Goal: Task Accomplishment & Management: Use online tool/utility

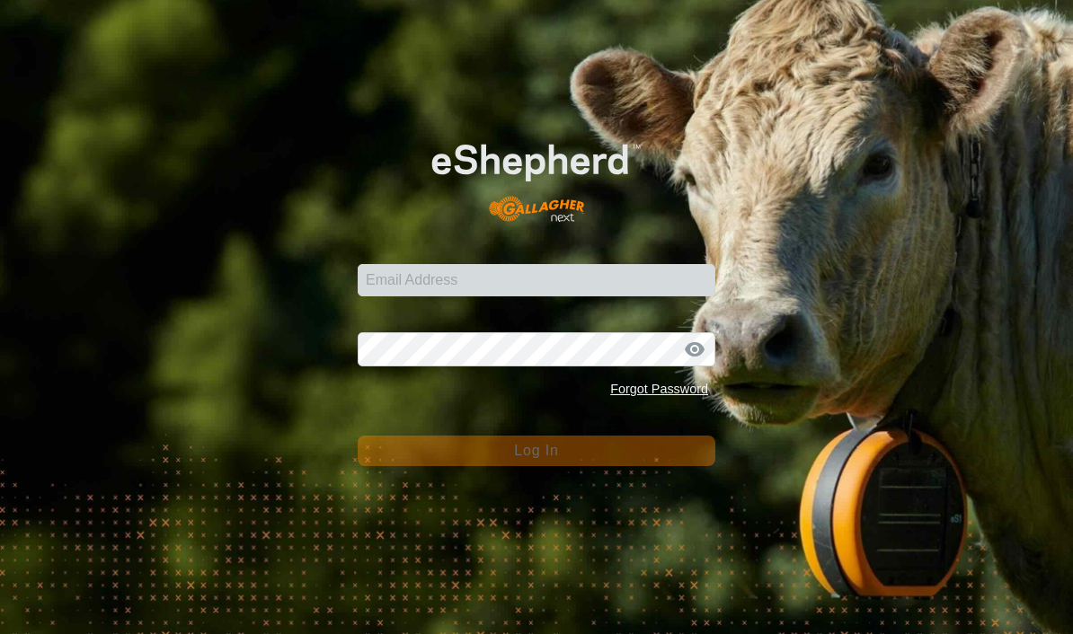
click at [423, 284] on div "Email Address" at bounding box center [537, 270] width 358 height 54
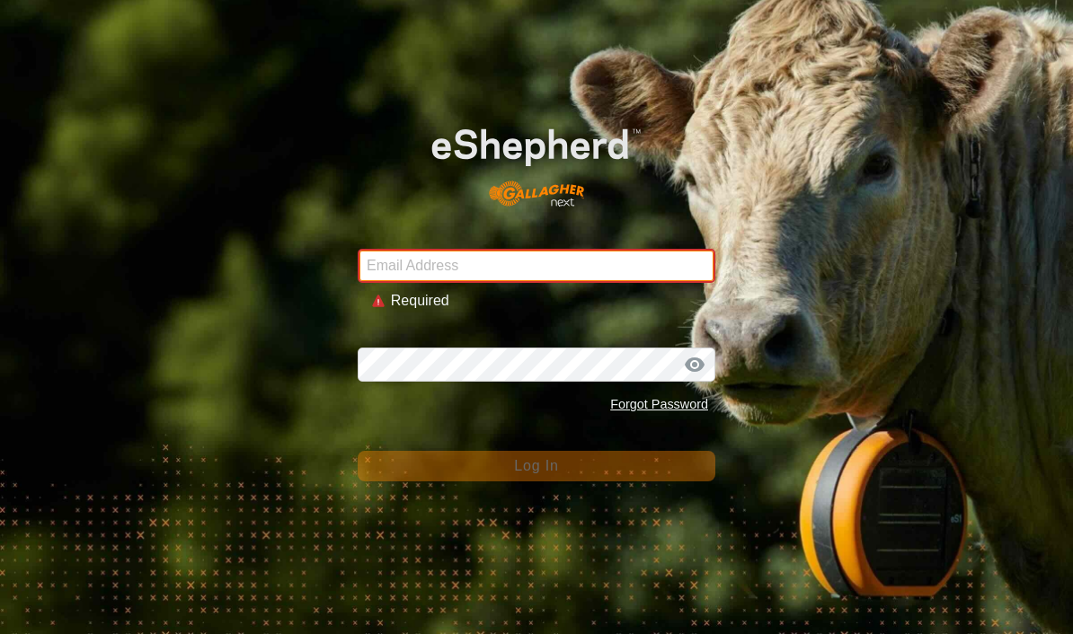
type input "sounness@activ8.net.au"
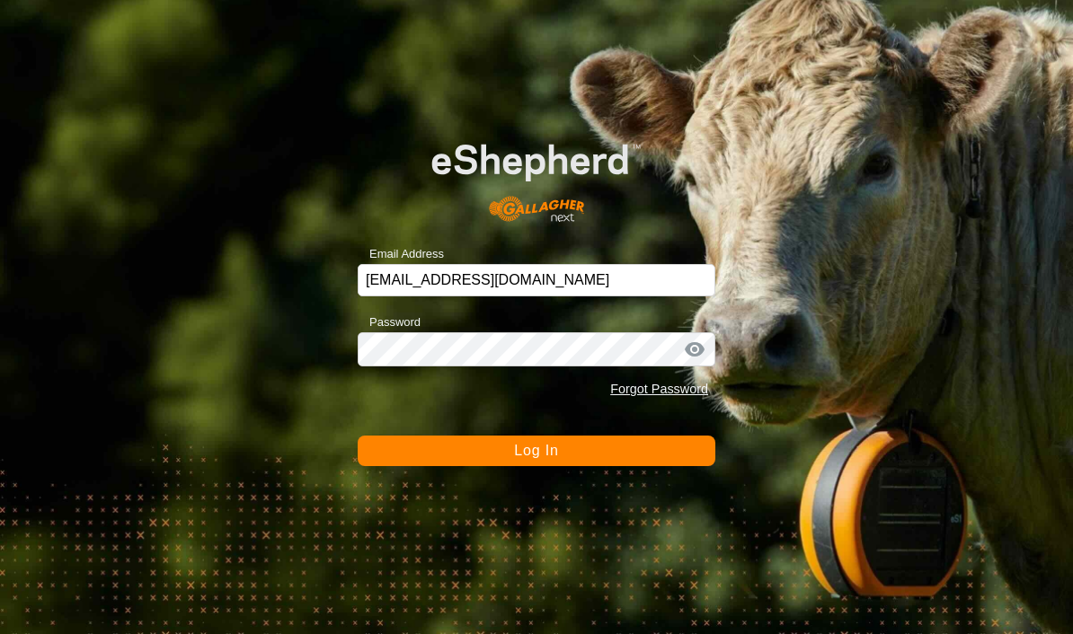
click at [408, 454] on button "Log In" at bounding box center [537, 451] width 358 height 31
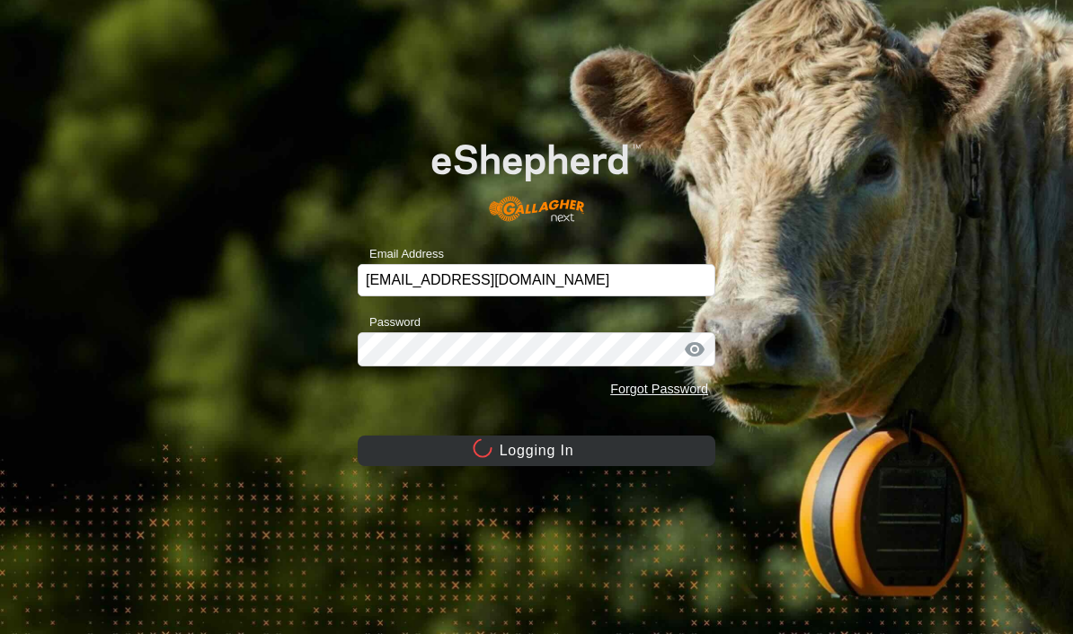
click at [407, 454] on button "Logging In" at bounding box center [537, 451] width 358 height 31
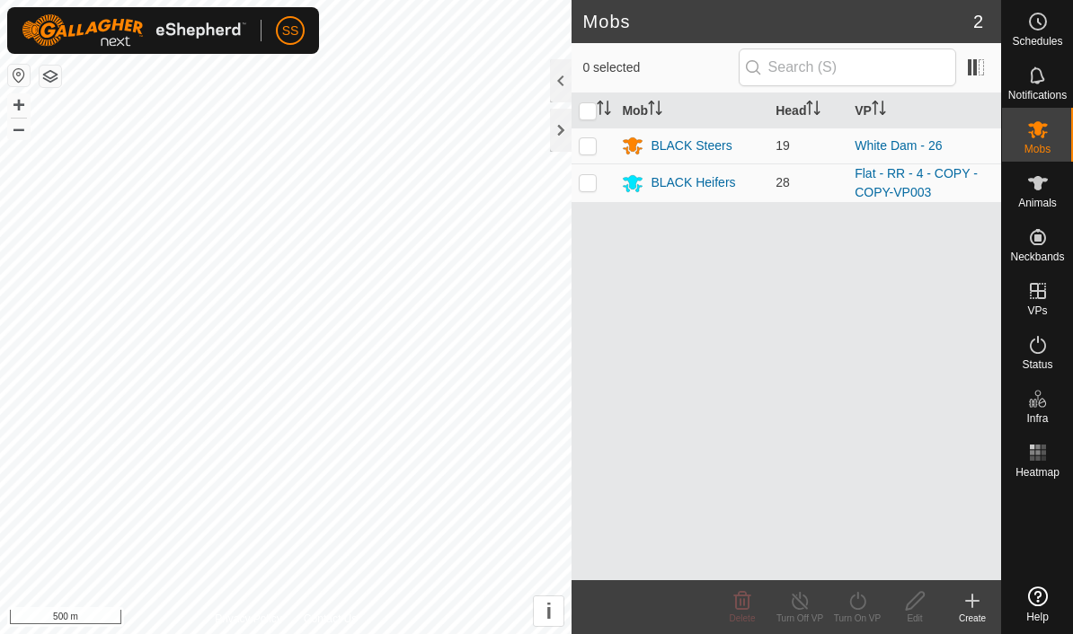
click at [565, 139] on div at bounding box center [561, 130] width 22 height 43
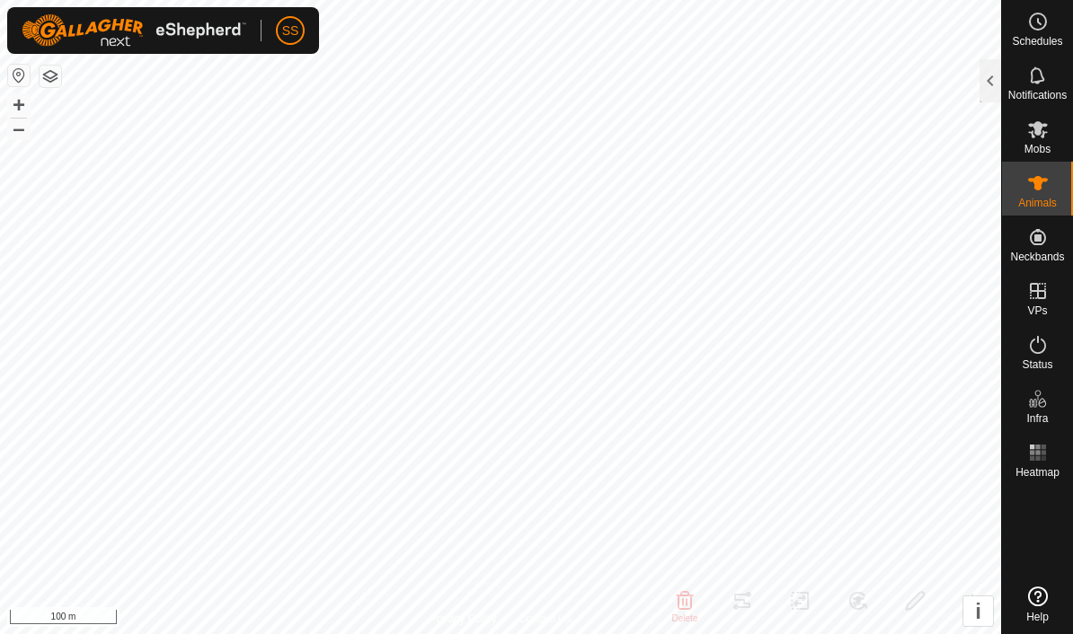
click at [979, 86] on div at bounding box center [990, 80] width 22 height 43
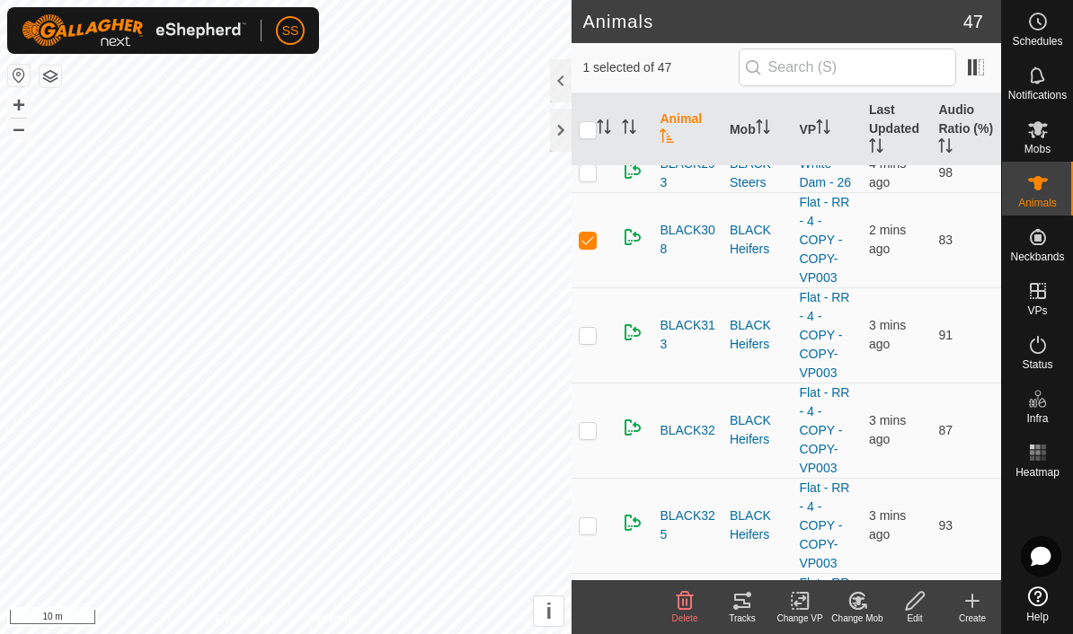
scroll to position [1714, 0]
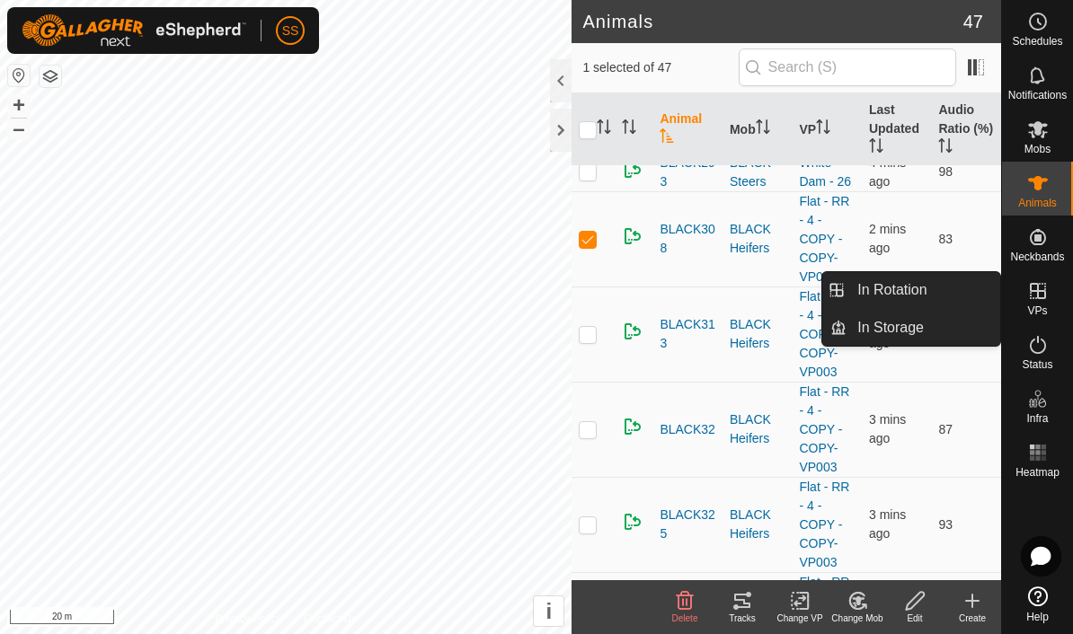
click at [950, 295] on link "In Rotation" at bounding box center [923, 290] width 154 height 36
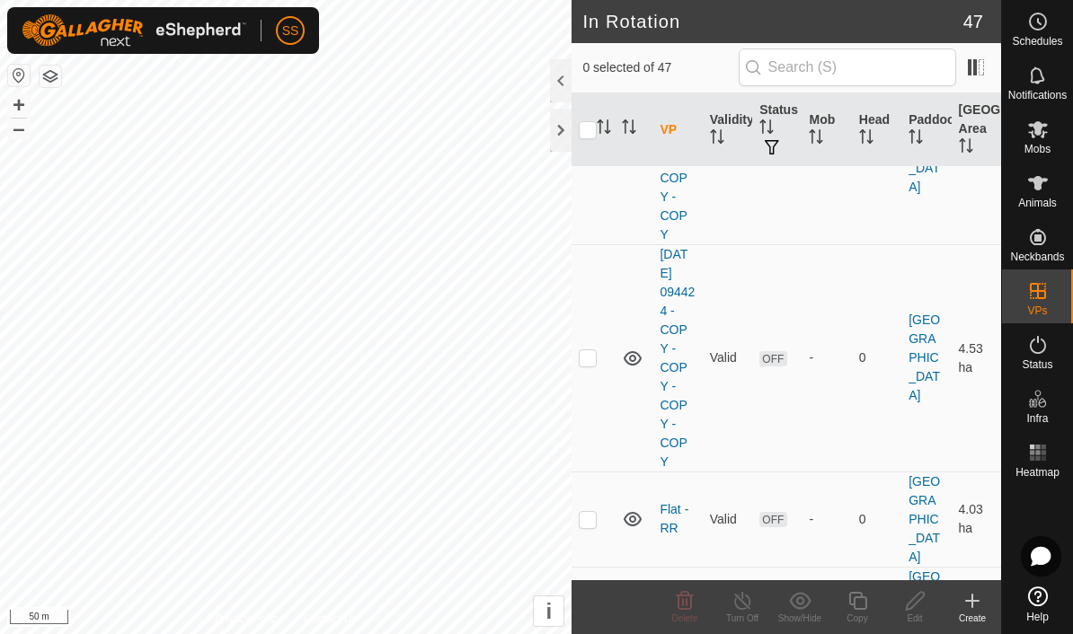
scroll to position [1125, 0]
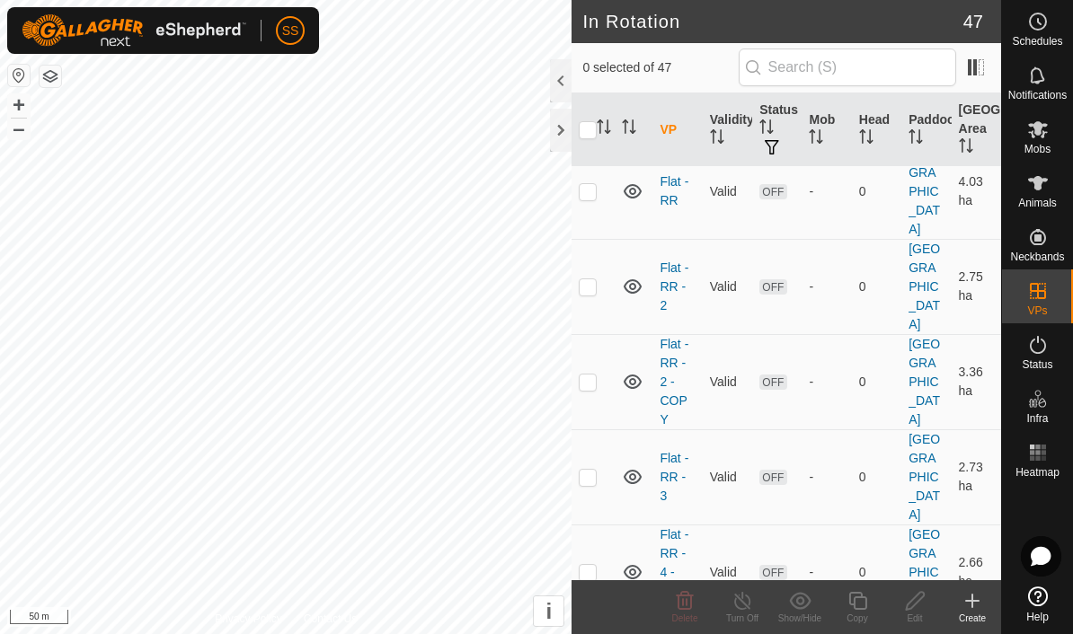
click at [779, 119] on th "Status" at bounding box center [776, 130] width 49 height 74
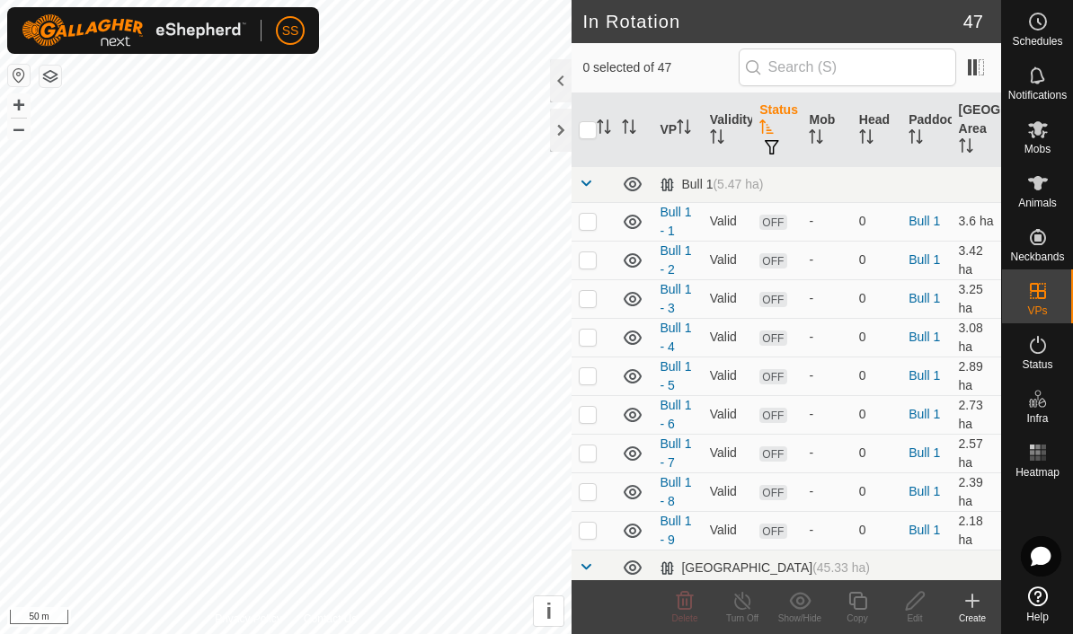
scroll to position [0, 0]
click at [779, 124] on th "Status" at bounding box center [776, 130] width 49 height 74
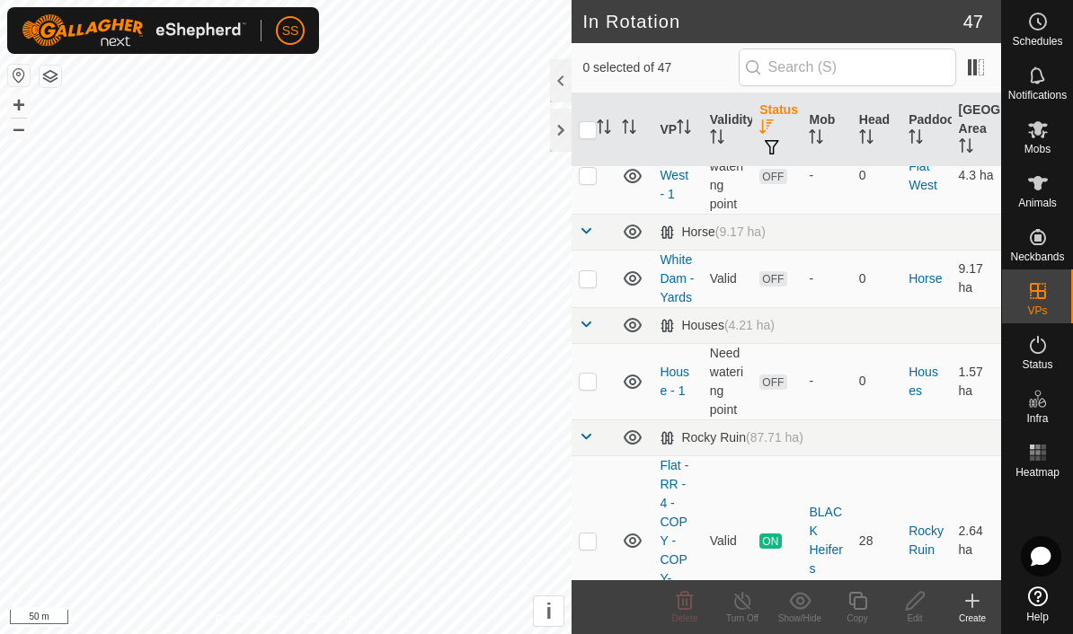
scroll to position [1644, 0]
click at [590, 533] on p-checkbox at bounding box center [588, 540] width 18 height 14
checkbox input "true"
click at [870, 607] on copy-svg-icon at bounding box center [856, 601] width 57 height 22
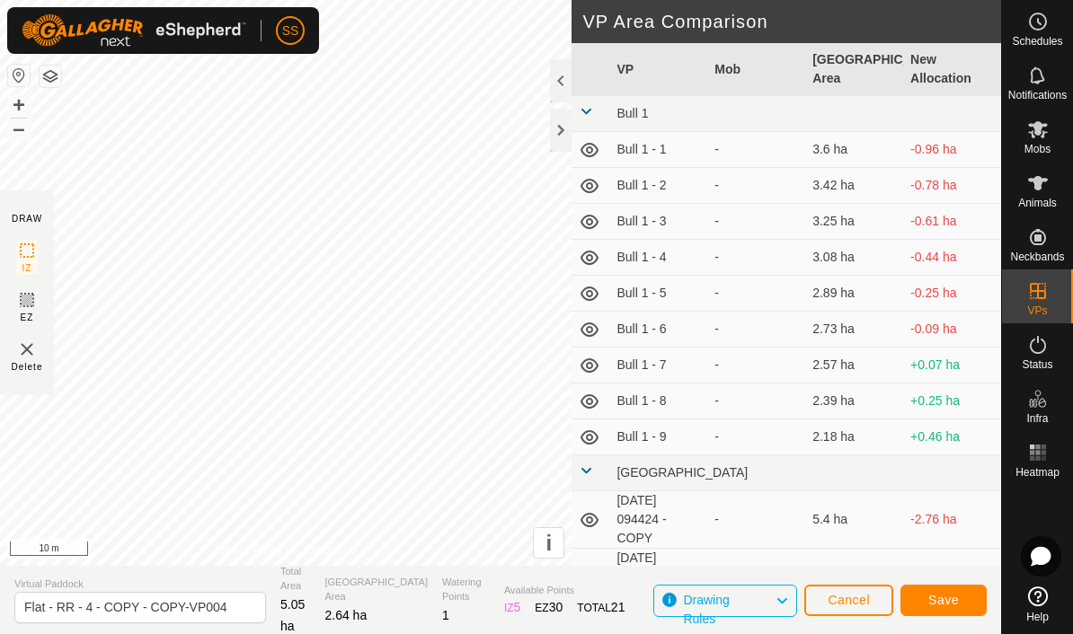
click at [951, 603] on span "Save" at bounding box center [943, 600] width 31 height 14
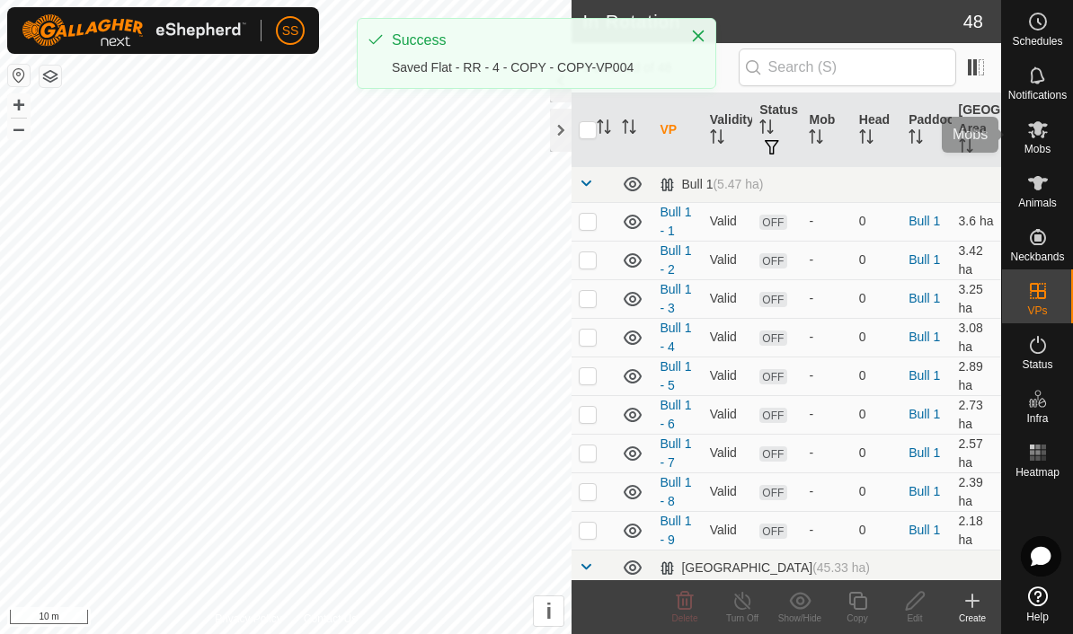
click at [1042, 126] on icon at bounding box center [1038, 129] width 20 height 17
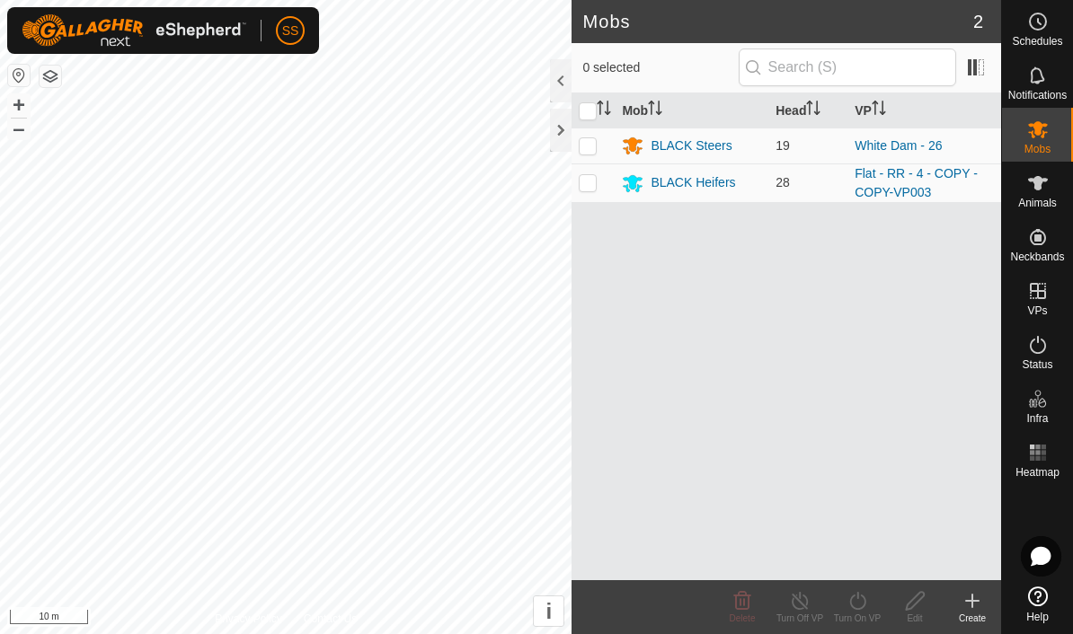
click at [590, 187] on p-checkbox at bounding box center [588, 182] width 18 height 14
checkbox input "true"
click at [859, 600] on icon at bounding box center [857, 601] width 22 height 22
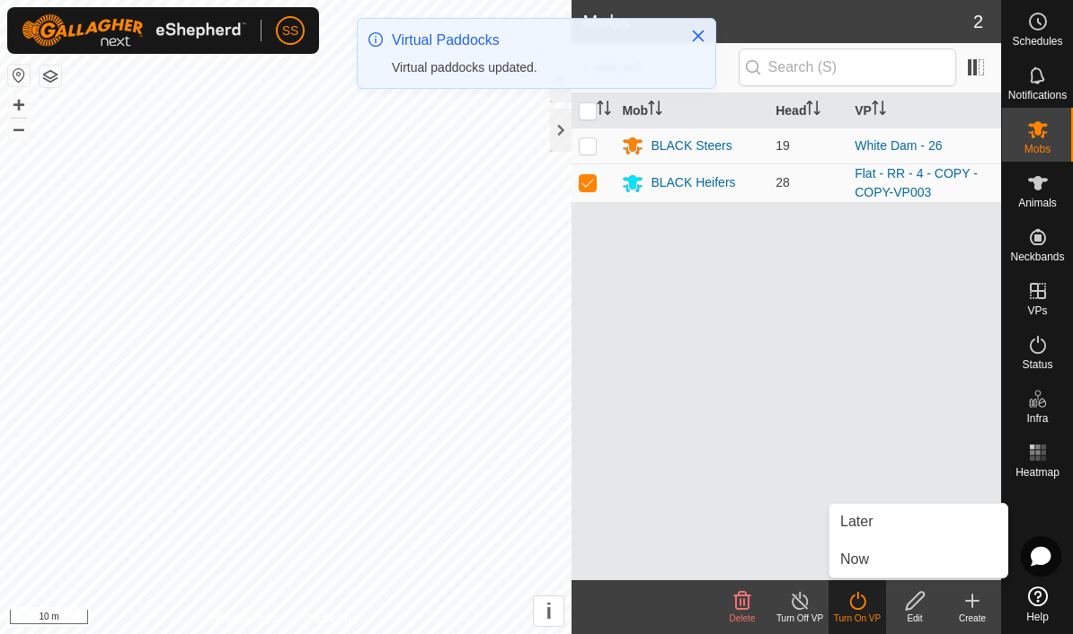
click at [908, 566] on link "Now" at bounding box center [918, 560] width 178 height 36
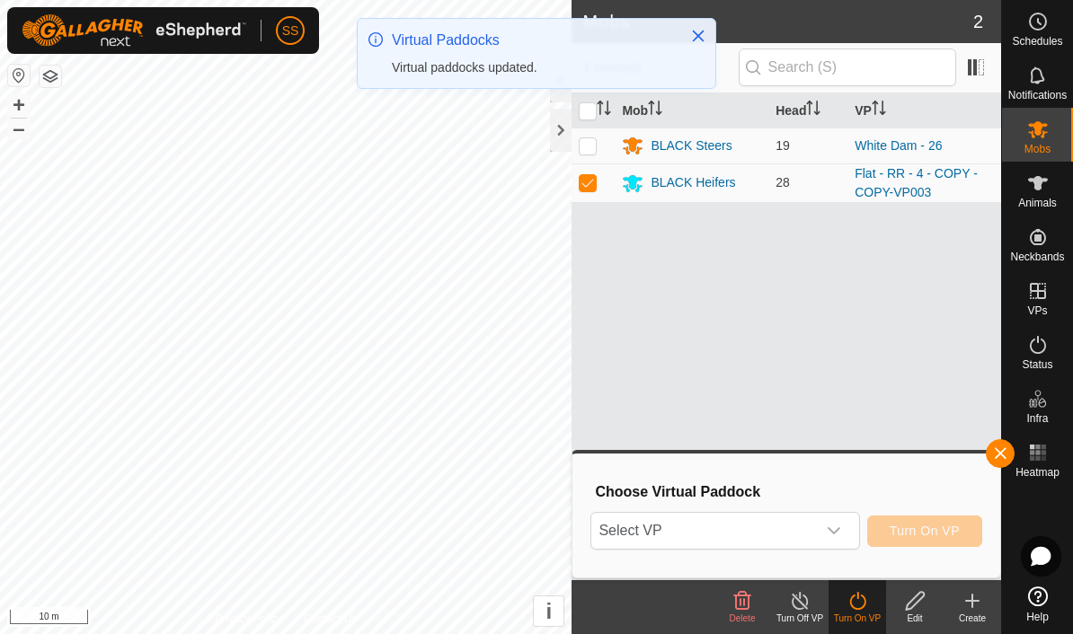
click at [803, 538] on span "Select VP" at bounding box center [703, 531] width 224 height 36
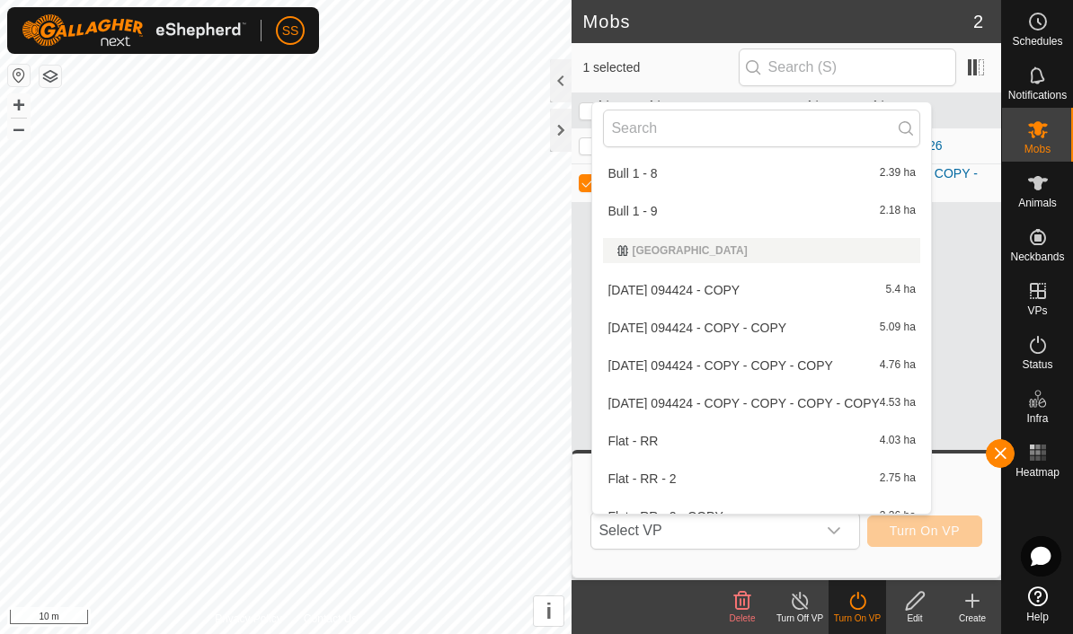
scroll to position [328, 0]
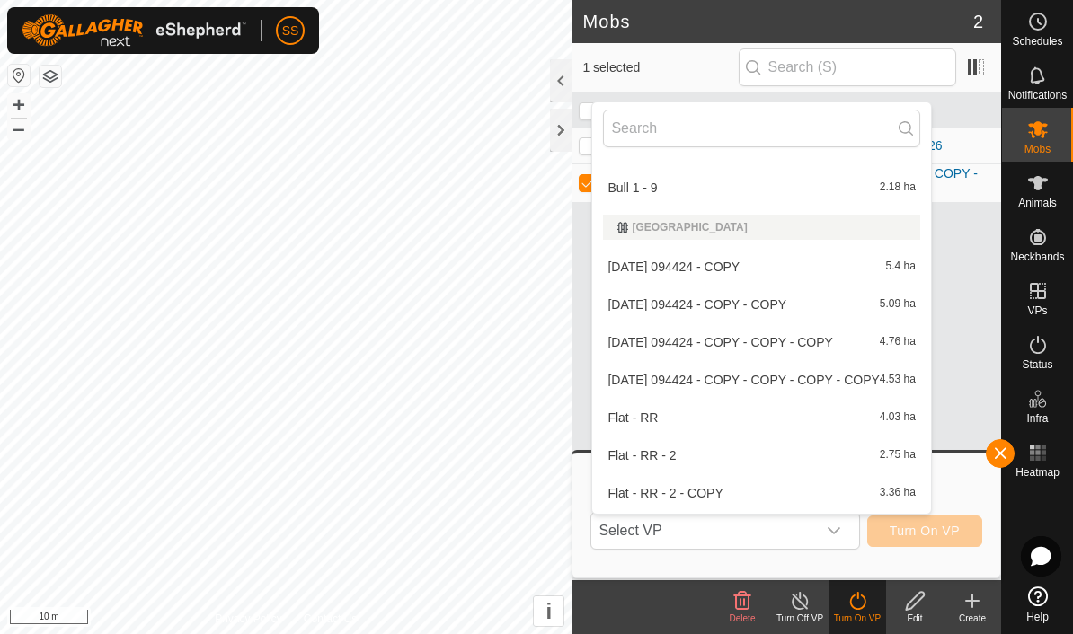
click at [830, 379] on span "[DATE] 094424 - COPY - COPY - COPY - COPY" at bounding box center [742, 380] width 271 height 13
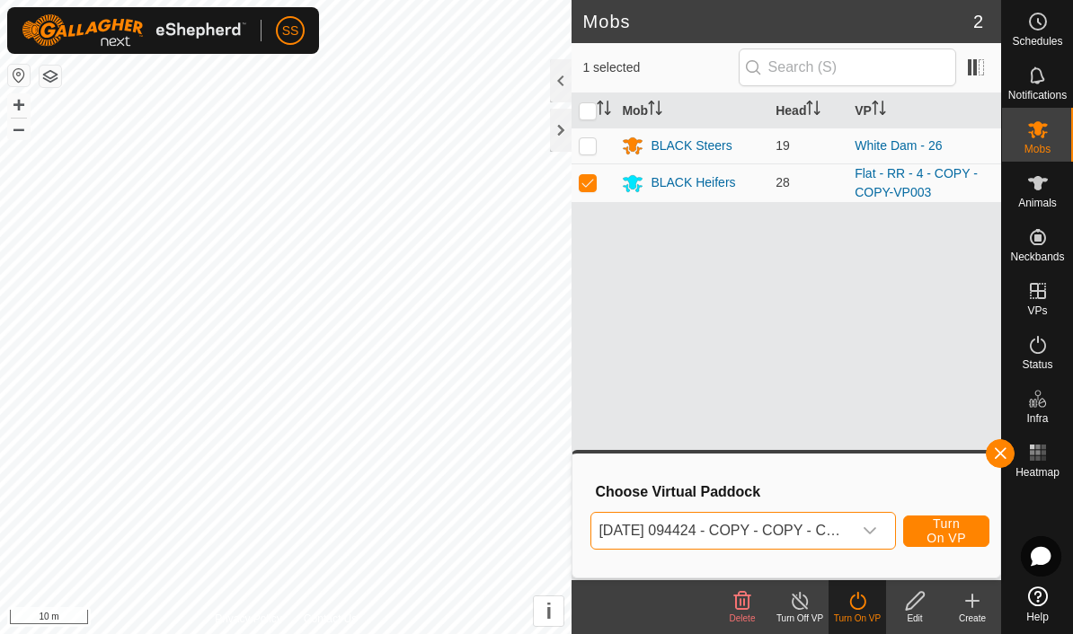
click at [827, 528] on span "[DATE] 094424 - COPY - COPY - COPY - COPY" at bounding box center [721, 531] width 261 height 36
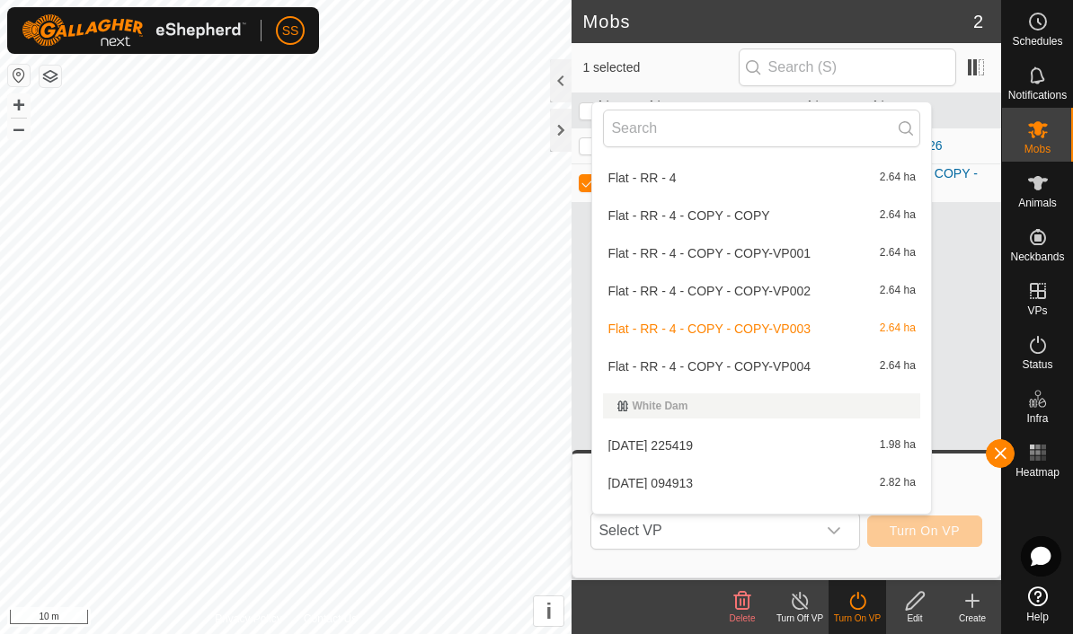
scroll to position [1057, 0]
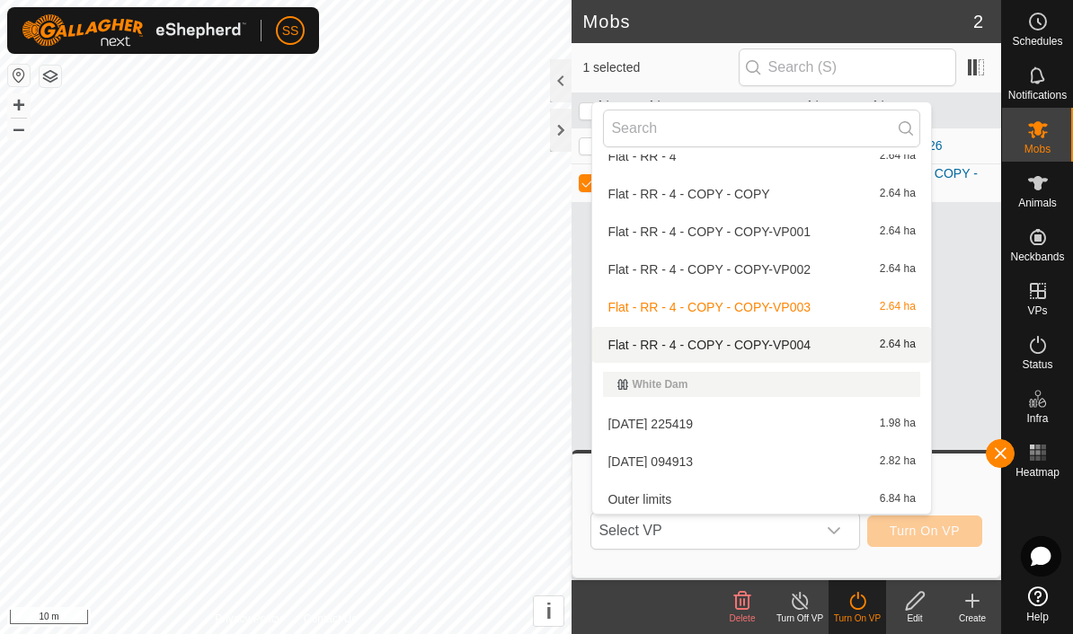
click at [791, 348] on span "Flat - RR - 4 - COPY - COPY-VP004" at bounding box center [708, 345] width 203 height 13
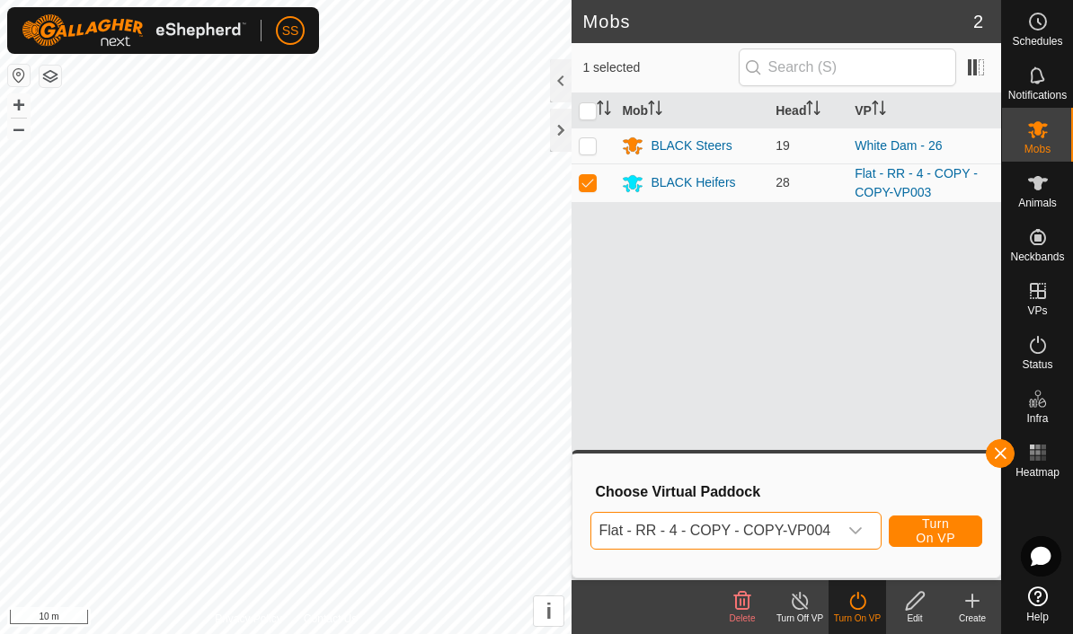
click at [946, 530] on span "Turn On VP" at bounding box center [935, 531] width 49 height 29
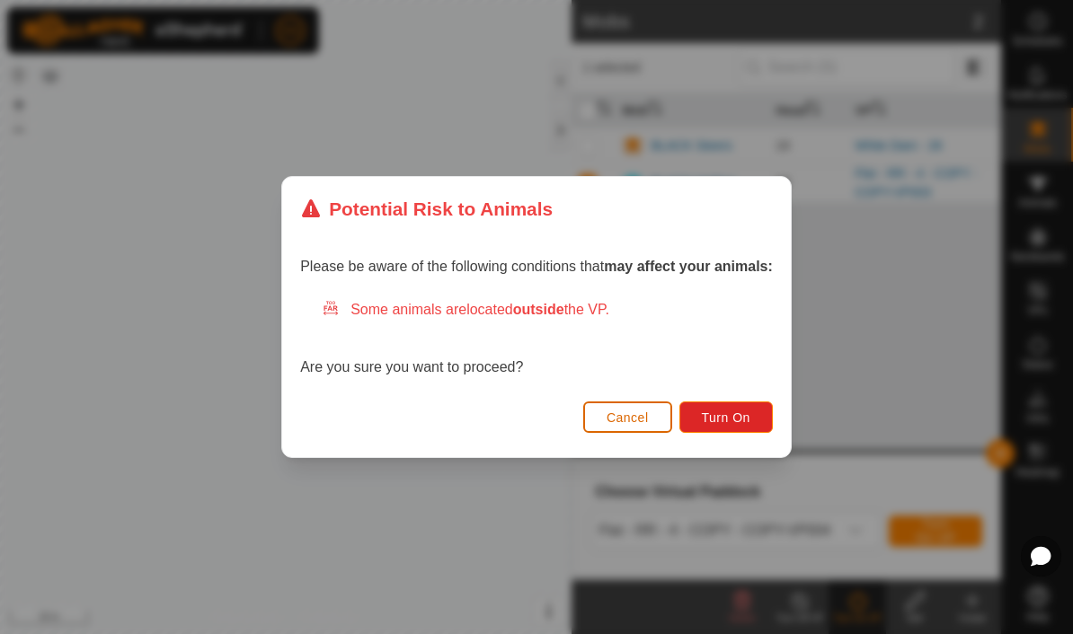
click at [754, 414] on button "Turn On" at bounding box center [725, 417] width 93 height 31
